Goal: Find specific page/section: Find specific page/section

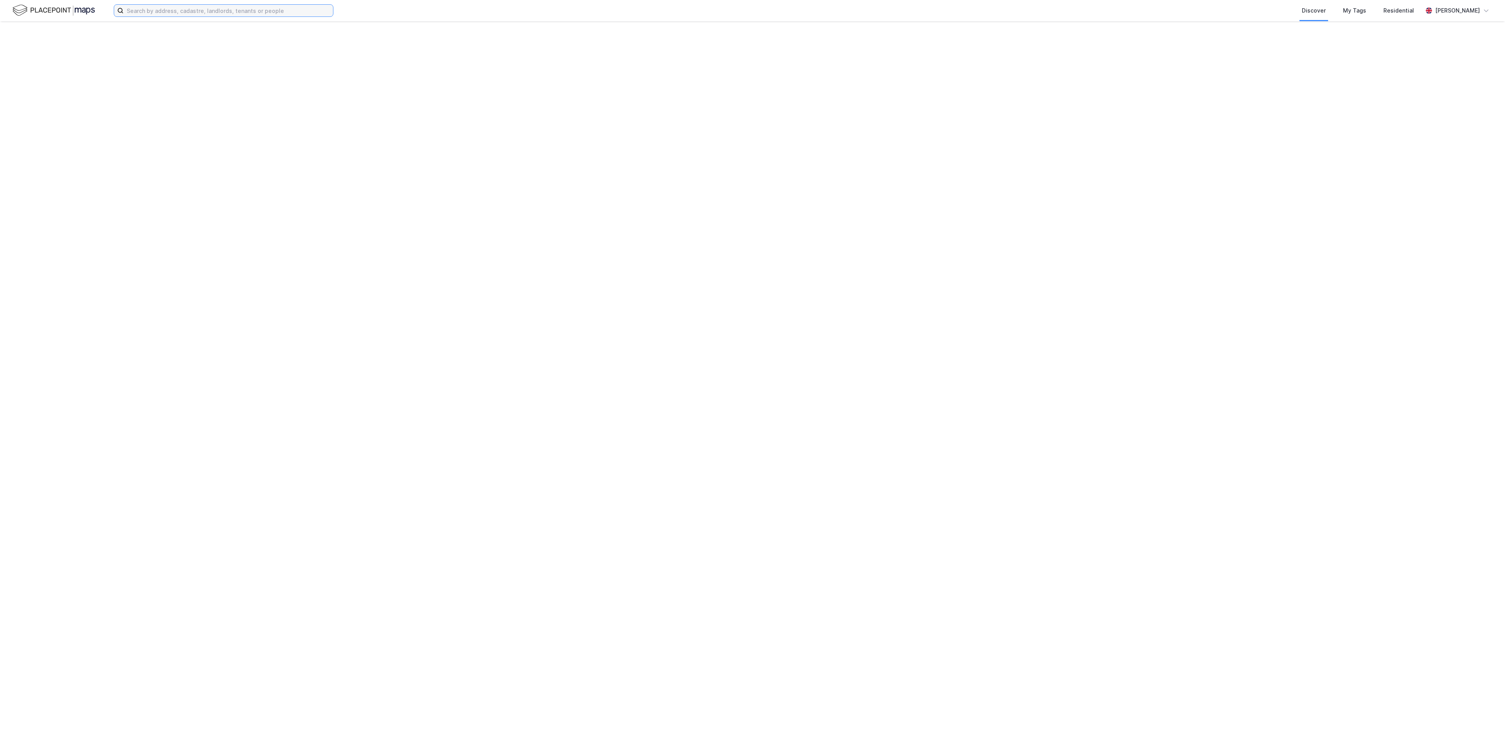
click at [182, 9] on input at bounding box center [228, 11] width 209 height 12
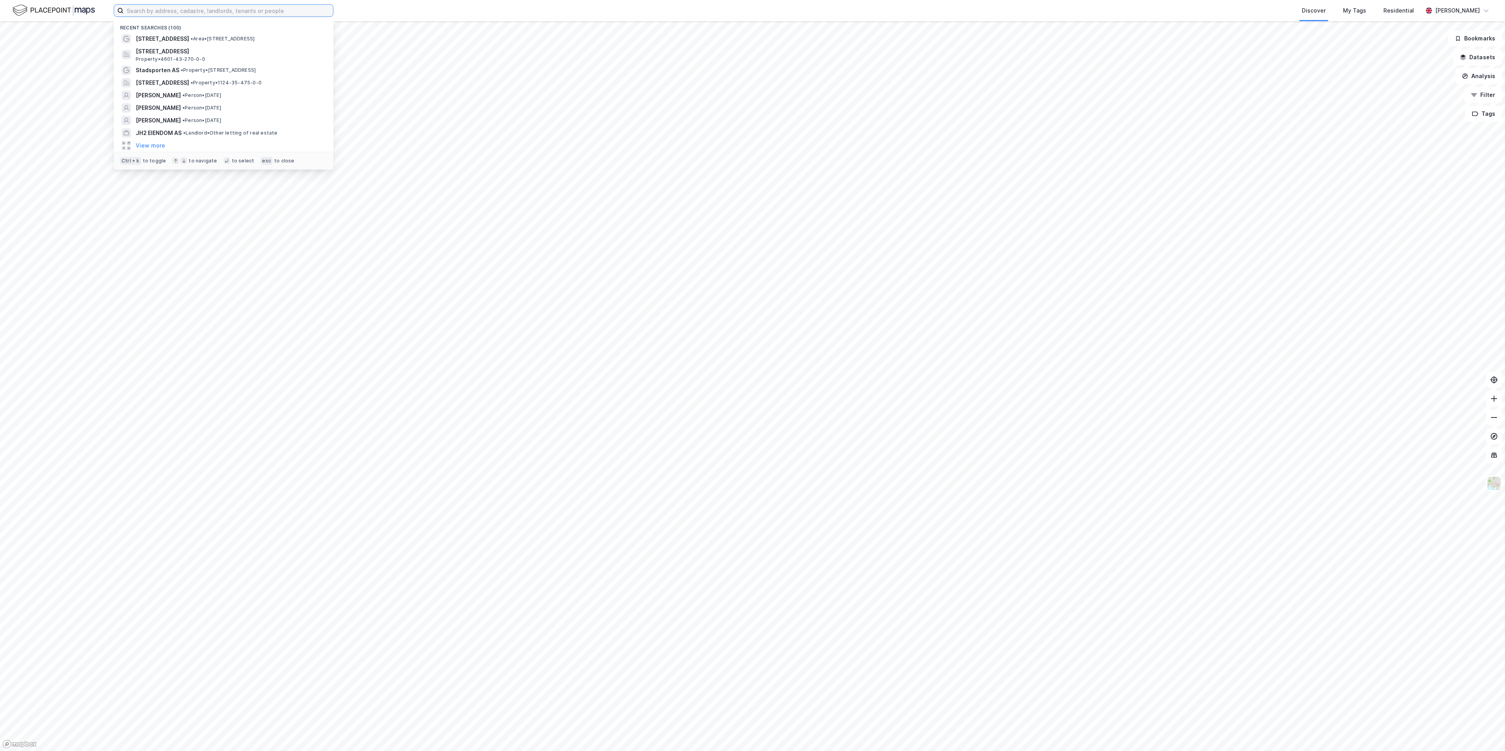
paste input "Hardangervegen AS"
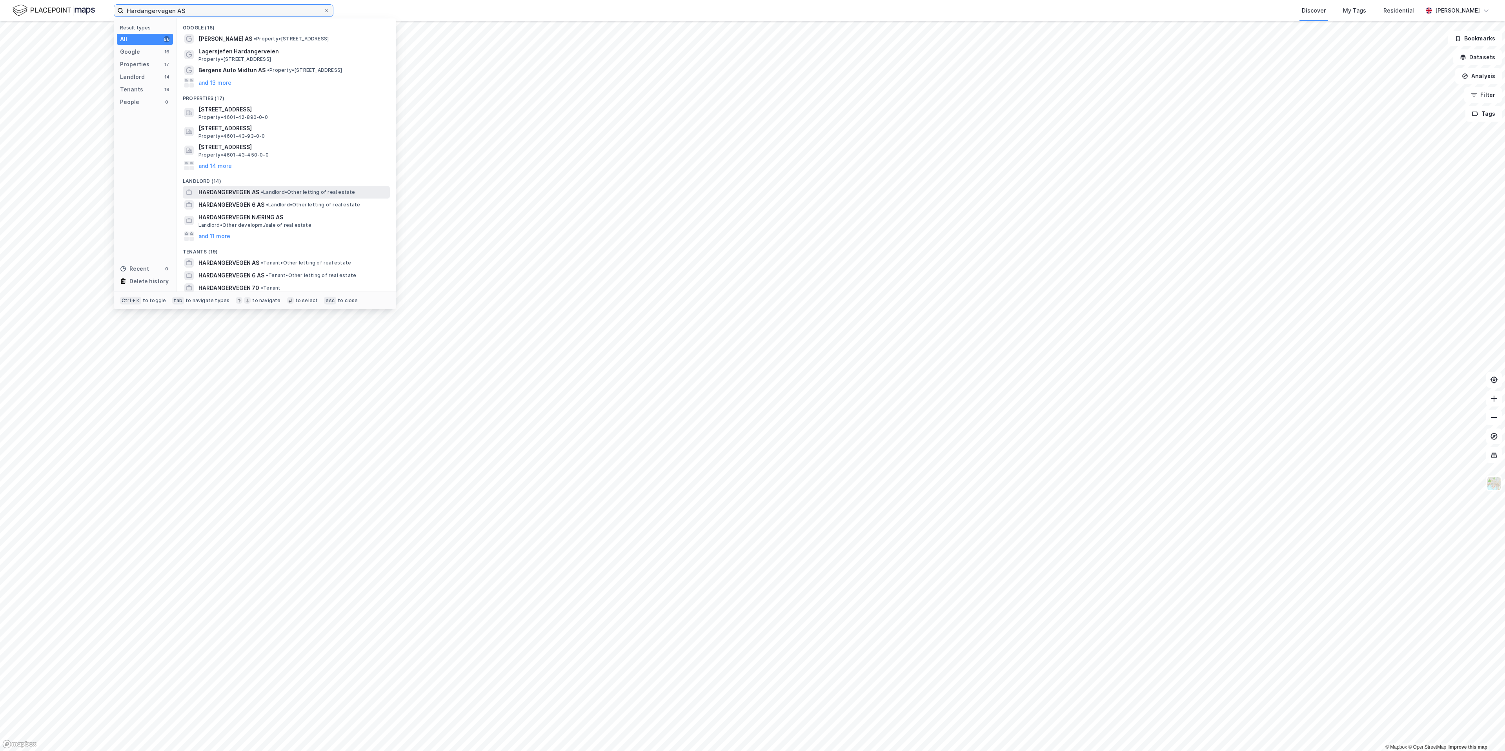
type input "Hardangervegen AS"
click at [268, 195] on div "HARDANGERVEGEN AS • Landlord • Other letting of real estate" at bounding box center [293, 191] width 190 height 9
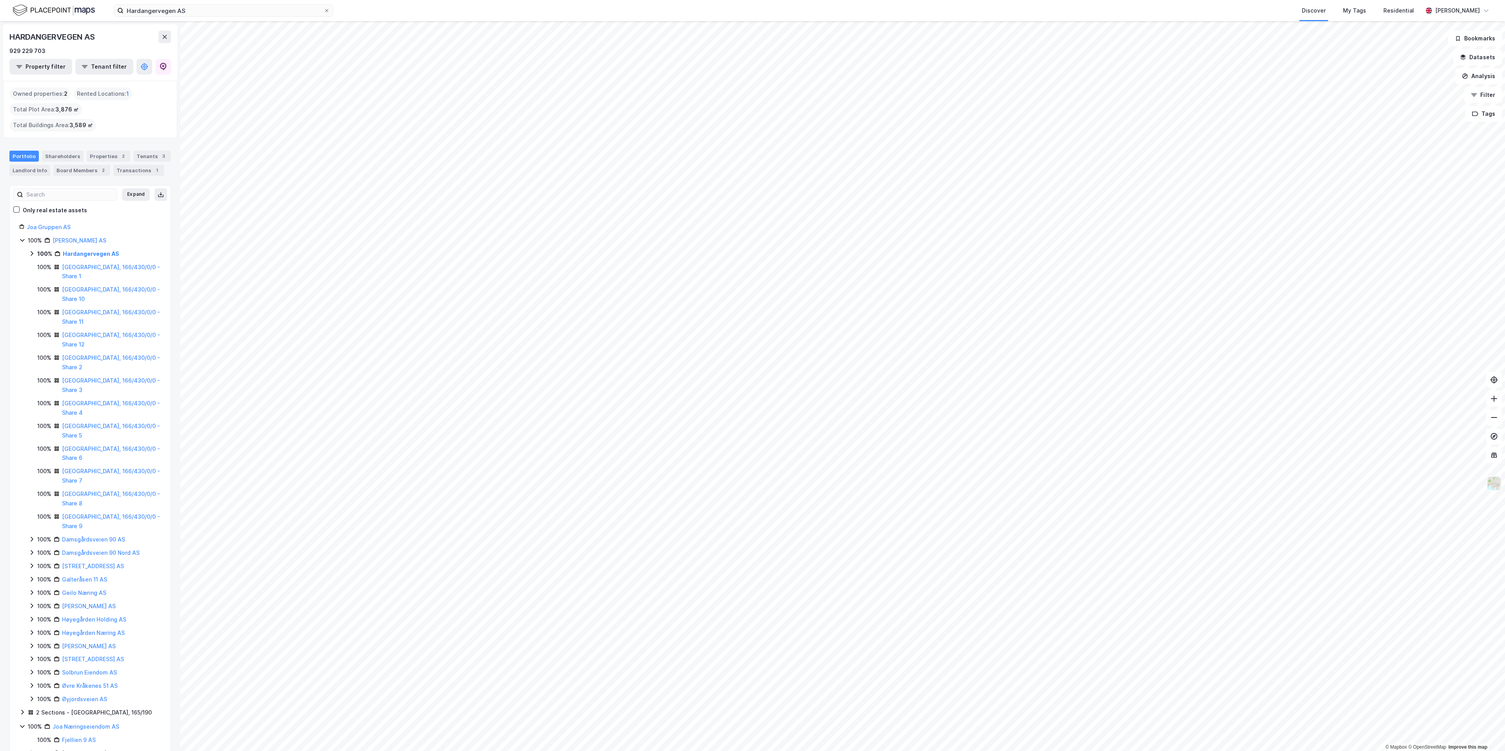
click at [1491, 485] on img at bounding box center [1493, 483] width 15 height 15
click at [1426, 286] on div "Satellite" at bounding box center [1432, 293] width 100 height 22
click at [1495, 485] on img at bounding box center [1493, 483] width 15 height 15
